Goal: Task Accomplishment & Management: Manage account settings

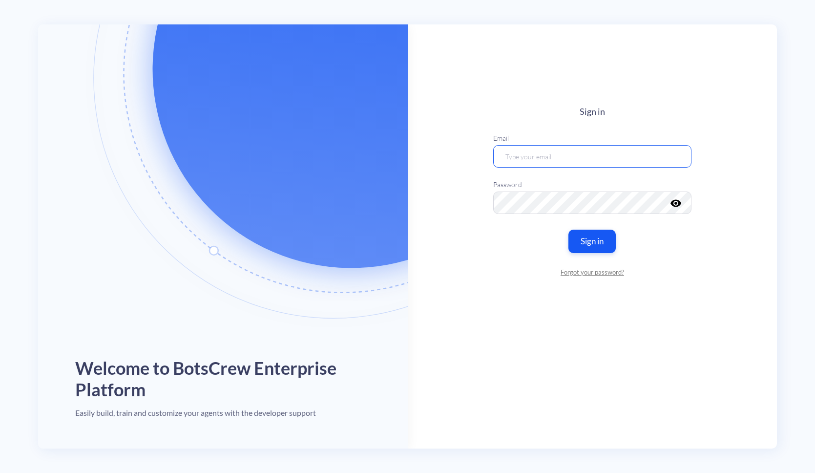
click at [592, 163] on input "email" at bounding box center [592, 156] width 198 height 22
type input "weso@headwayidealabs.com"
click at [600, 237] on button "Sign in" at bounding box center [593, 241] width 50 height 24
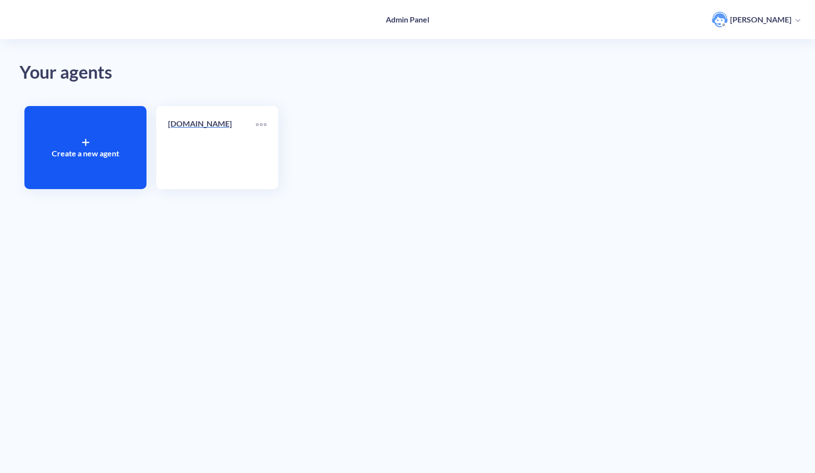
click at [209, 120] on p "headwayidealabs.io" at bounding box center [212, 124] width 88 height 12
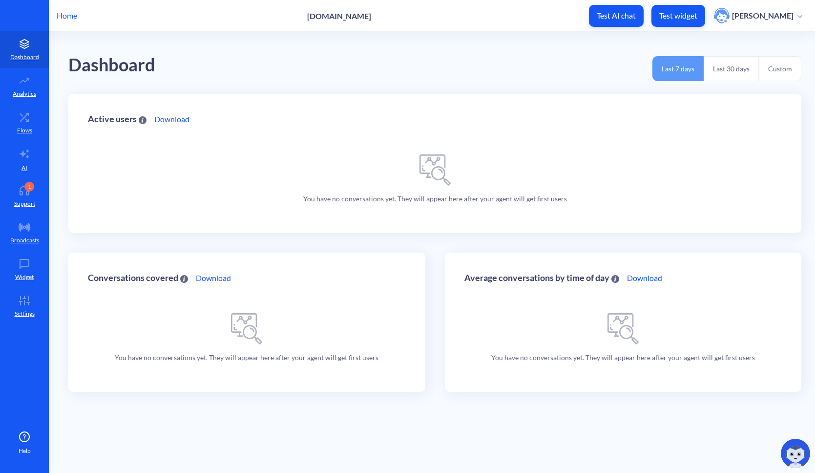
click at [780, 16] on p "[PERSON_NAME]" at bounding box center [763, 15] width 62 height 11
click at [757, 64] on li "Account Settings" at bounding box center [765, 65] width 83 height 20
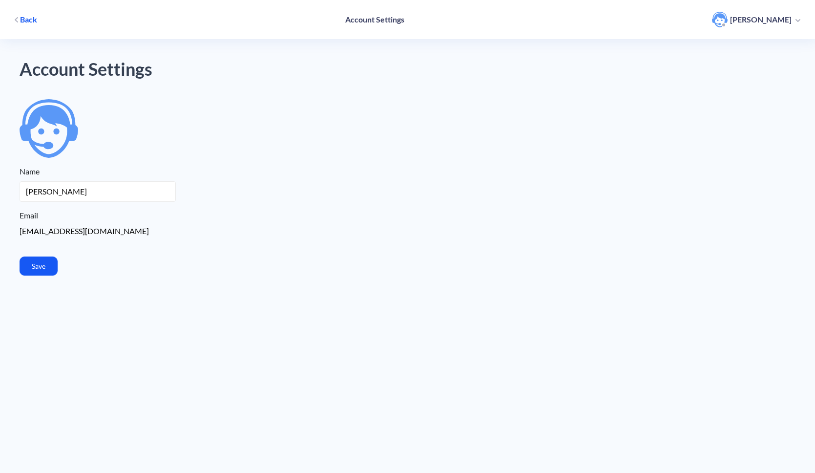
click at [12, 20] on button "Back" at bounding box center [26, 20] width 32 height 18
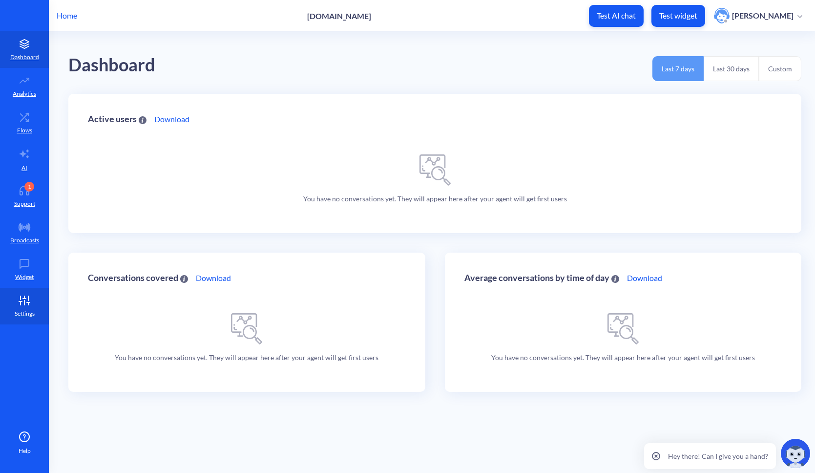
click at [29, 300] on icon at bounding box center [25, 300] width 20 height 10
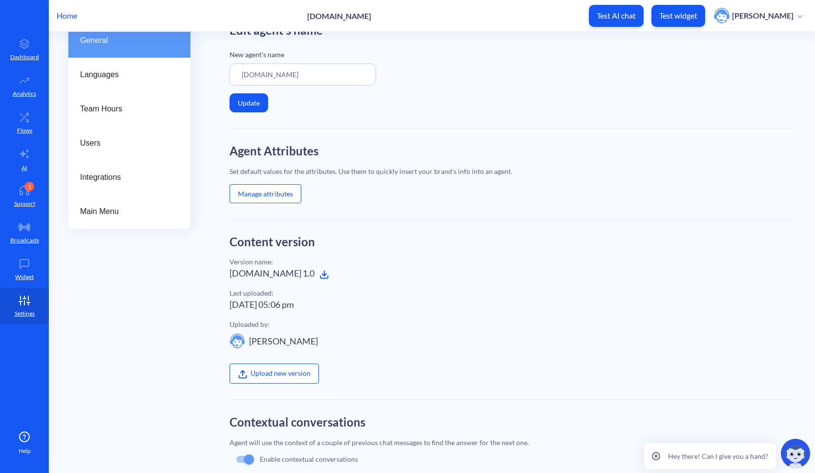
scroll to position [189, 0]
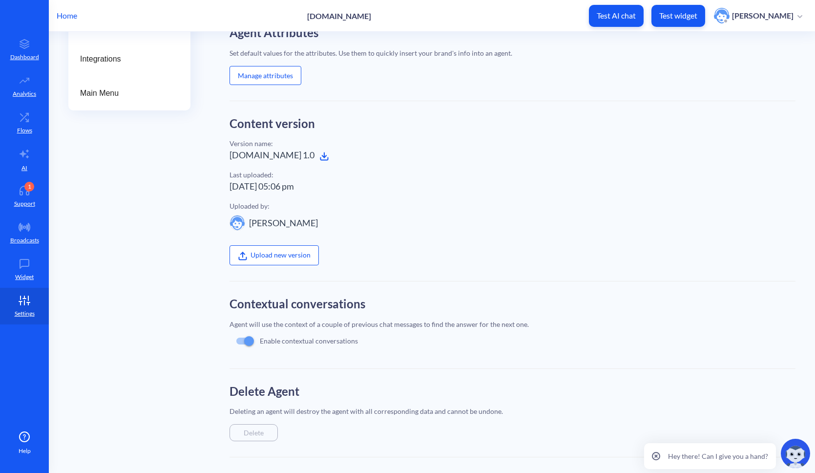
click at [260, 430] on div "Delete" at bounding box center [254, 432] width 48 height 17
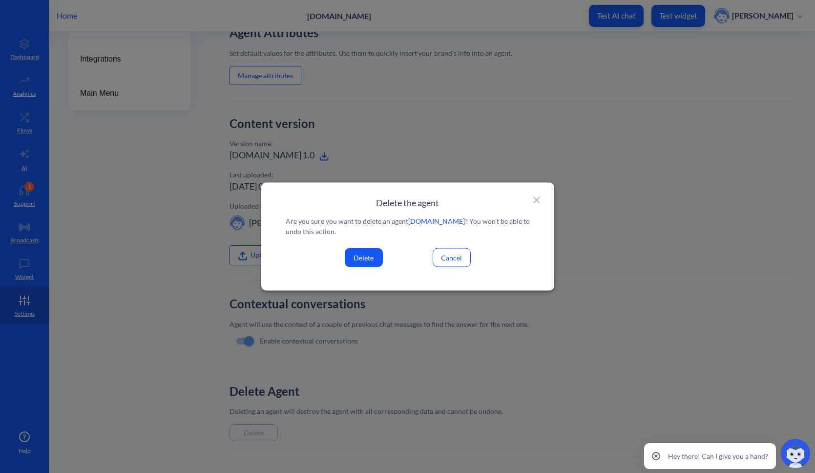
click at [364, 258] on button "Delete" at bounding box center [364, 257] width 38 height 19
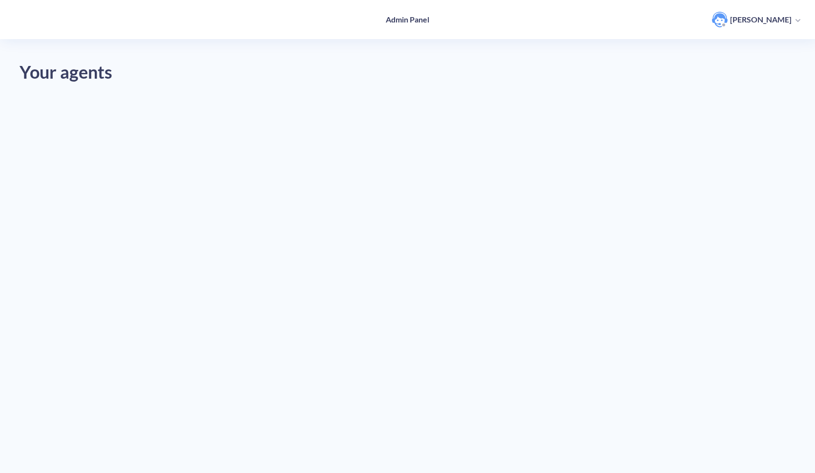
click at [775, 20] on p "[PERSON_NAME]" at bounding box center [761, 19] width 62 height 11
click at [751, 67] on link "Account Settings" at bounding box center [753, 68] width 51 height 137
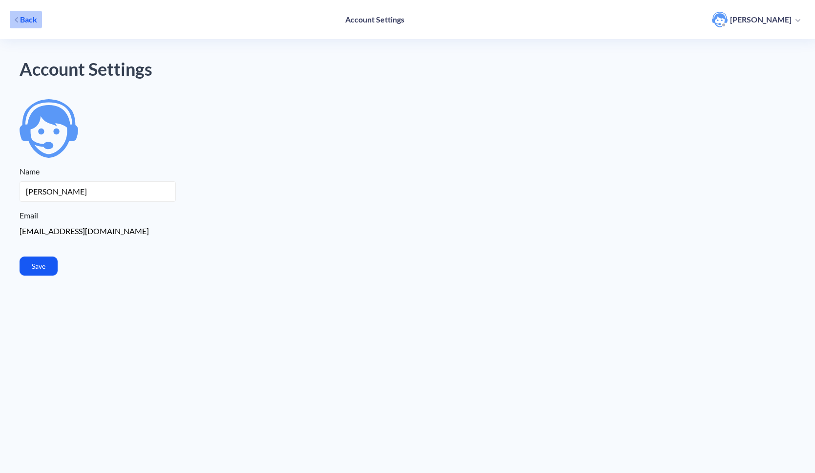
click at [24, 13] on button "Back" at bounding box center [26, 20] width 32 height 18
click at [802, 17] on button "[PERSON_NAME]" at bounding box center [756, 20] width 98 height 18
click at [744, 72] on li "Log out" at bounding box center [763, 69] width 83 height 20
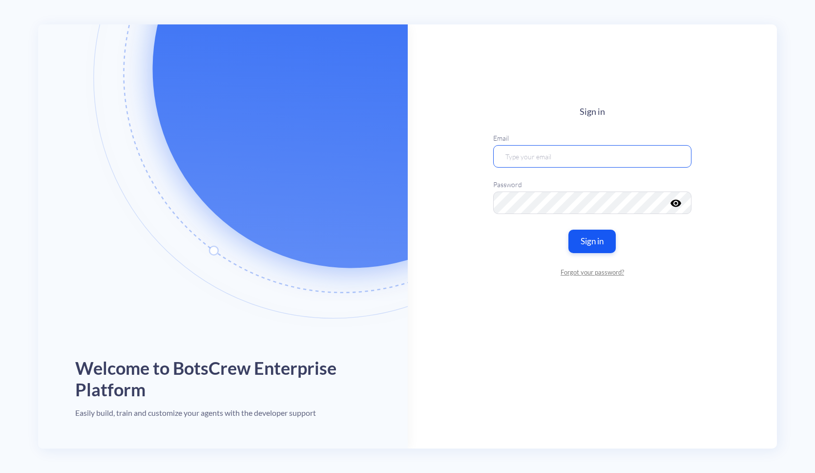
click at [533, 154] on input "email" at bounding box center [592, 156] width 198 height 22
type input "weso@headwayidealabs.com"
click at [594, 242] on button "Sign in" at bounding box center [593, 241] width 50 height 24
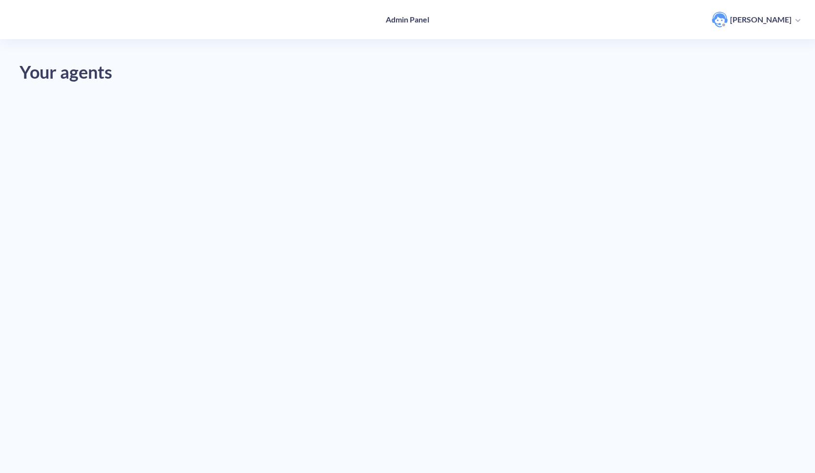
click at [67, 73] on div "Your agents" at bounding box center [408, 73] width 776 height 28
click at [774, 15] on p "[PERSON_NAME]" at bounding box center [761, 19] width 62 height 11
click at [738, 90] on li "Log out" at bounding box center [763, 88] width 83 height 20
